Goal: Task Accomplishment & Management: Complete application form

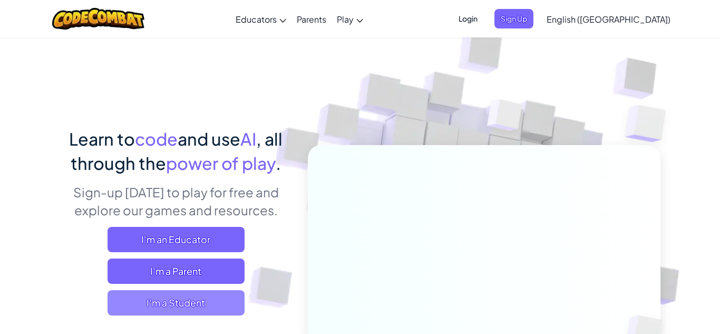
click at [195, 306] on span "I'm a Student" at bounding box center [176, 302] width 137 height 25
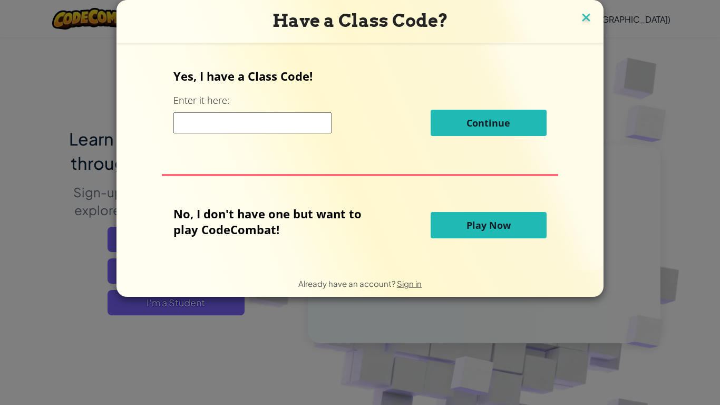
click at [580, 18] on img at bounding box center [586, 19] width 14 height 16
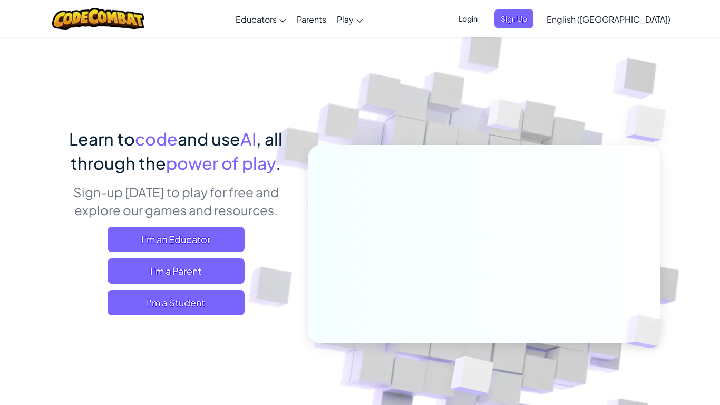
click at [484, 21] on span "Login" at bounding box center [468, 19] width 32 height 20
